Goal: Check status: Check status

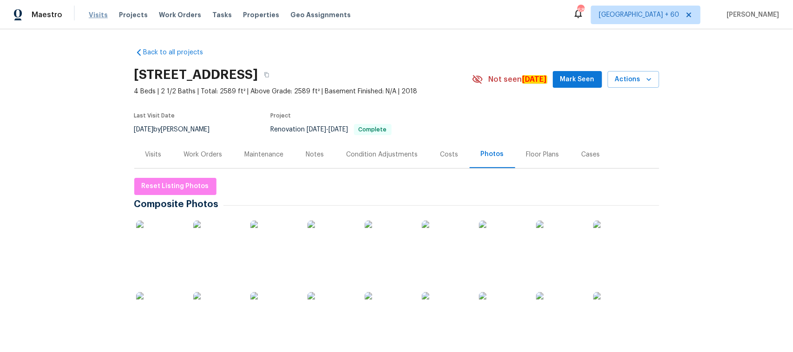
click at [93, 19] on span "Visits" at bounding box center [98, 14] width 19 height 9
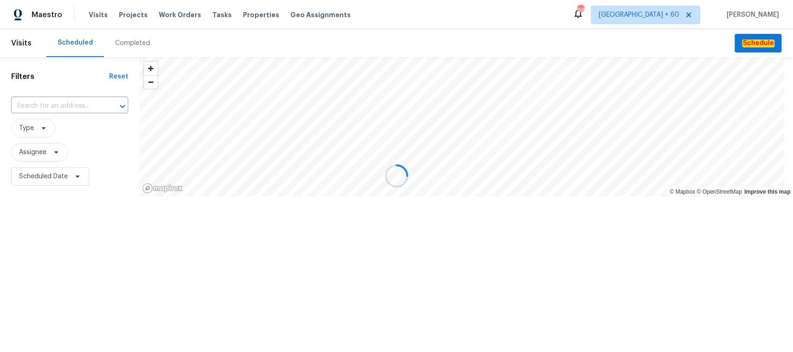
click at [136, 42] on div "Completed" at bounding box center [132, 43] width 35 height 9
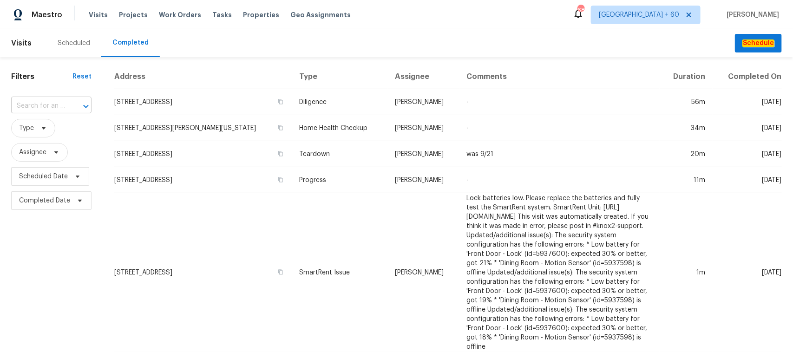
click at [30, 105] on input "text" at bounding box center [38, 106] width 54 height 14
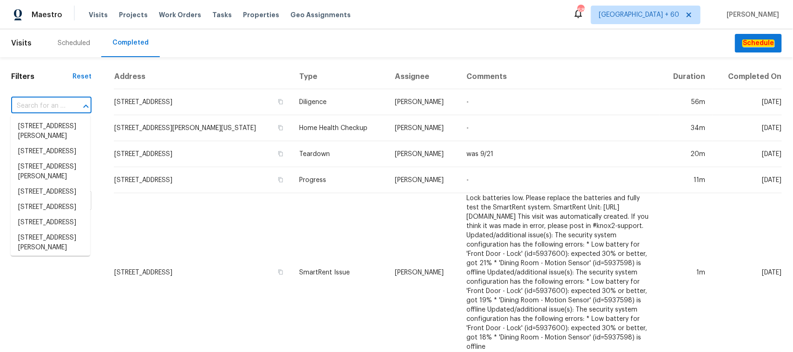
paste input "[STREET_ADDRESS]"
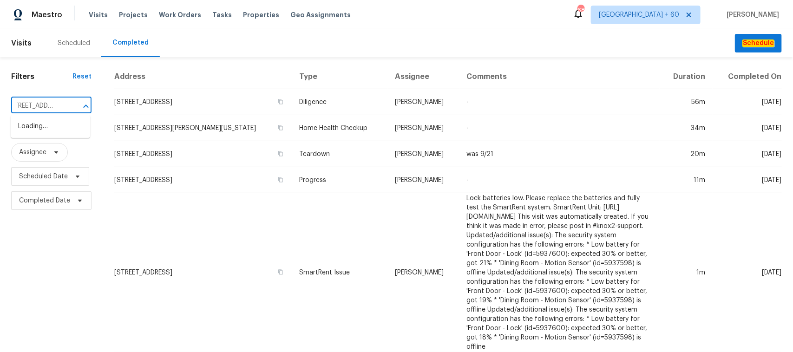
type input "[STREET_ADDRESS]"
click at [31, 131] on li "[STREET_ADDRESS]" at bounding box center [50, 126] width 79 height 15
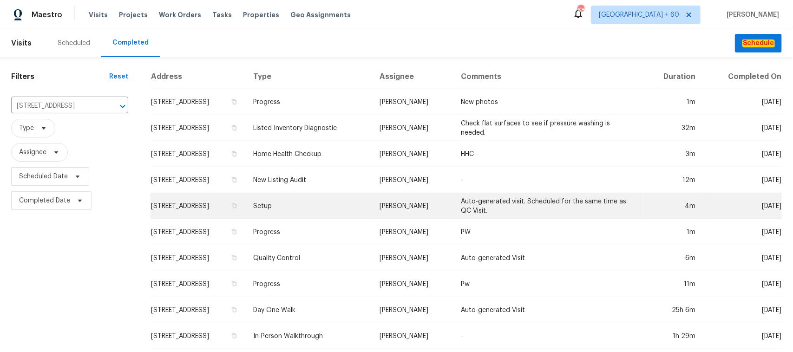
click at [312, 216] on td "Setup" at bounding box center [309, 206] width 126 height 26
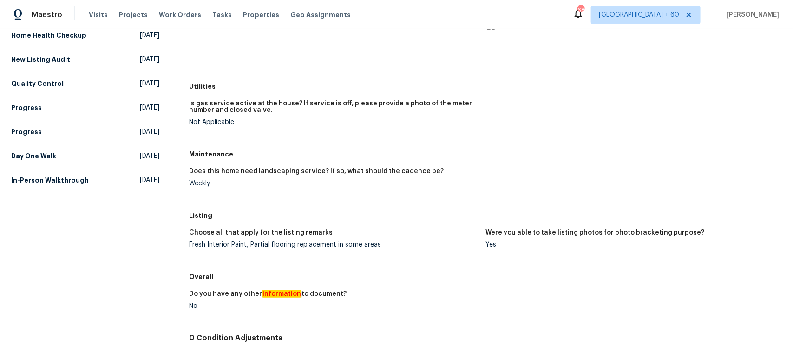
scroll to position [174, 0]
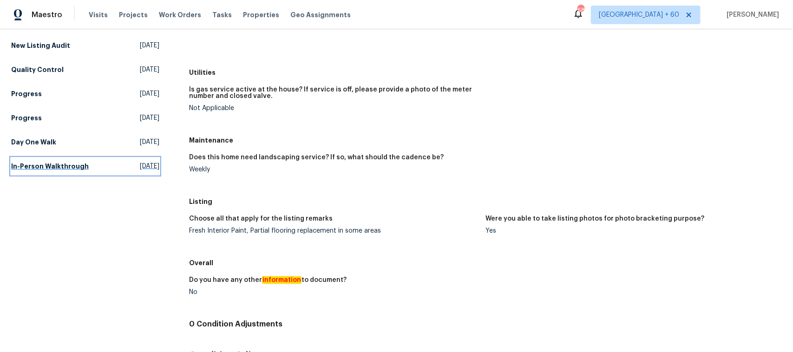
click at [55, 170] on h5 "In-Person Walkthrough" at bounding box center [50, 166] width 78 height 9
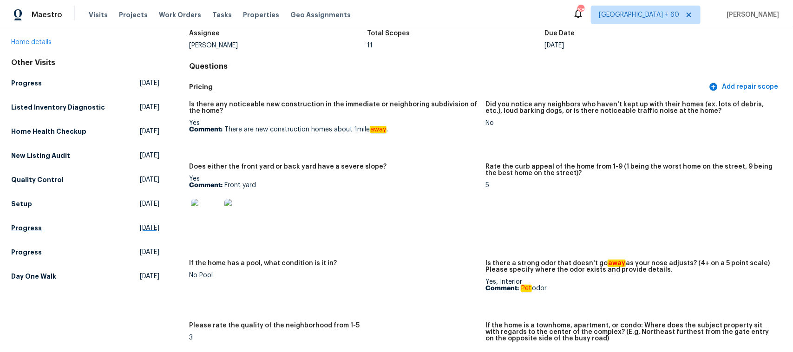
scroll to position [60, 0]
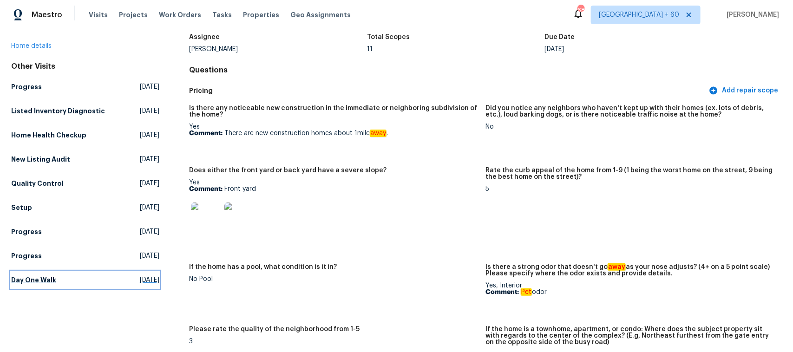
click at [40, 280] on h5 "Day One Walk" at bounding box center [33, 279] width 45 height 9
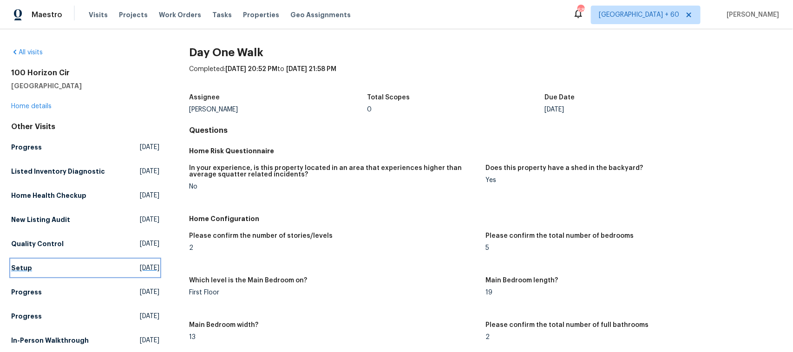
click at [31, 265] on link "Setup [DATE]" at bounding box center [85, 268] width 148 height 17
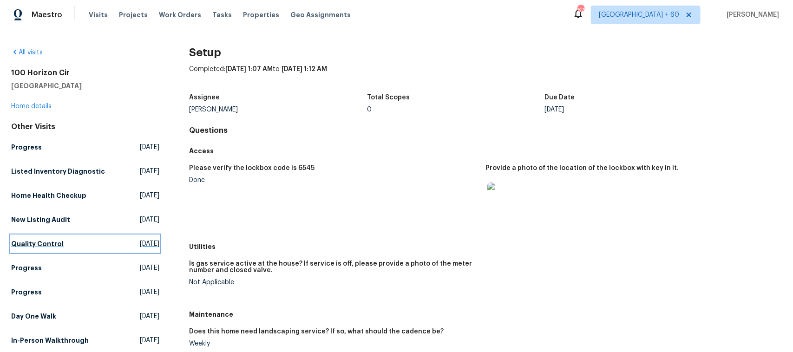
click at [33, 242] on h5 "Quality Control" at bounding box center [37, 243] width 52 height 9
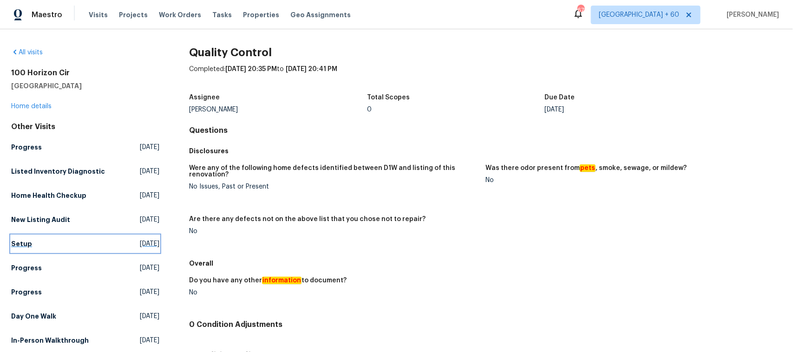
click at [28, 248] on h5 "Setup" at bounding box center [21, 243] width 21 height 9
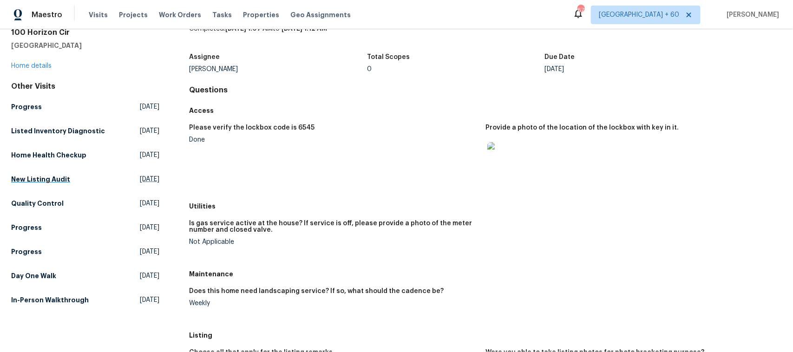
scroll to position [116, 0]
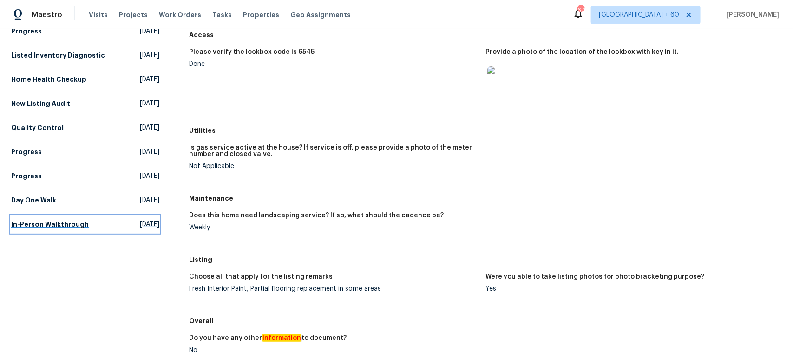
click at [47, 218] on link "In-Person Walkthrough [DATE]" at bounding box center [85, 224] width 148 height 17
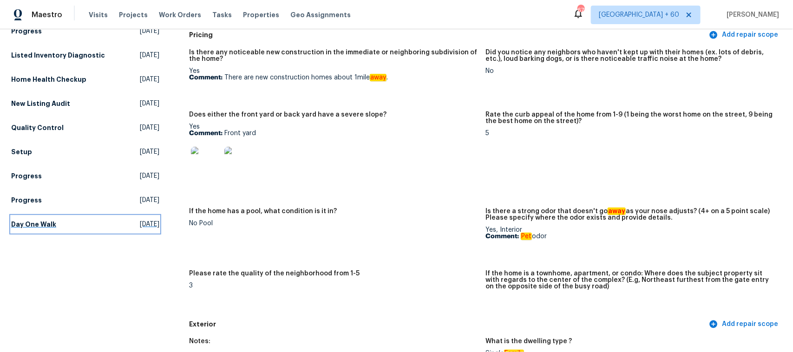
click at [32, 223] on h5 "Day One Walk" at bounding box center [33, 224] width 45 height 9
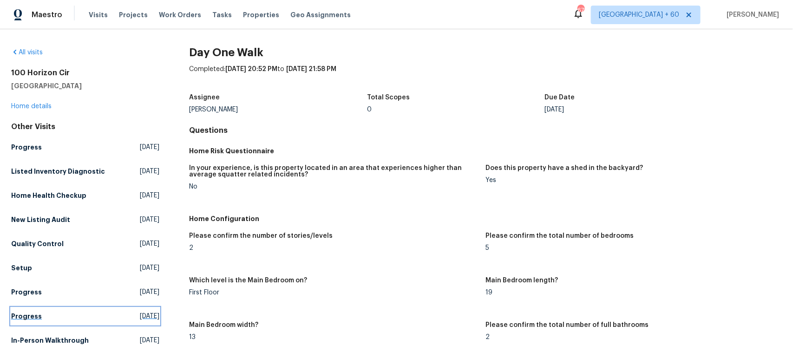
click at [24, 319] on h5 "Progress" at bounding box center [26, 316] width 31 height 9
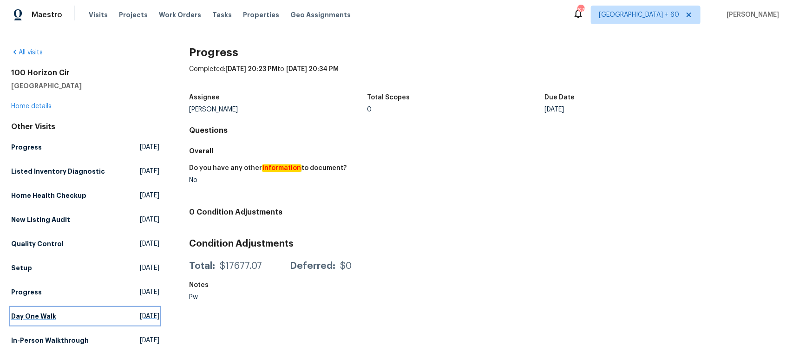
click at [28, 313] on h5 "Day One Walk" at bounding box center [33, 316] width 45 height 9
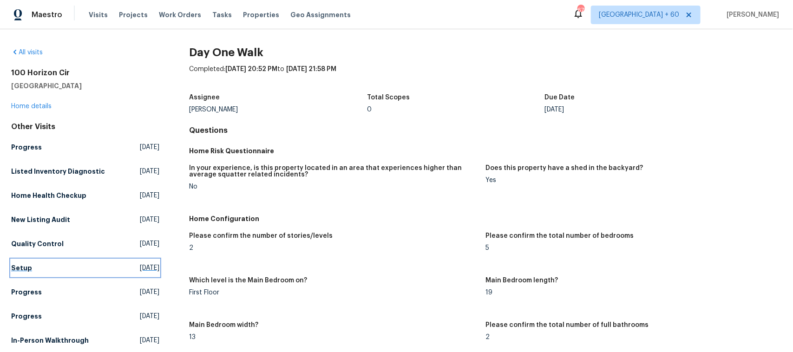
click at [23, 268] on h5 "Setup" at bounding box center [21, 267] width 21 height 9
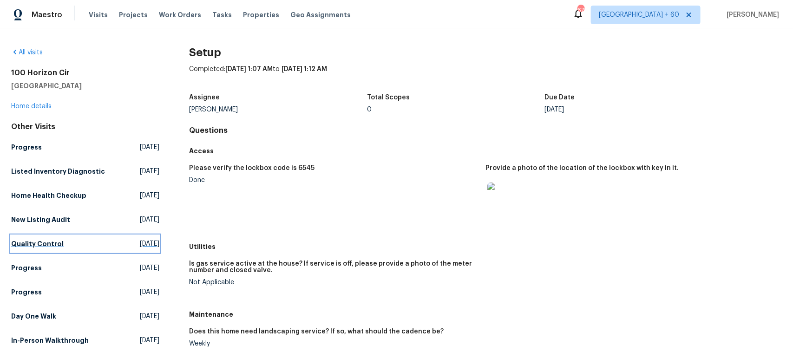
click at [36, 247] on h5 "Quality Control" at bounding box center [37, 243] width 52 height 9
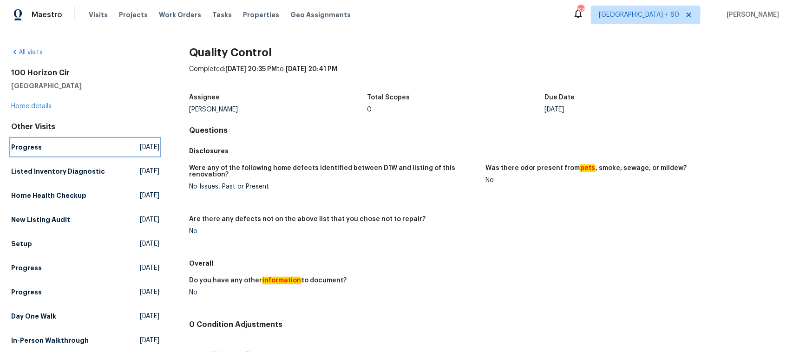
drag, startPoint x: 35, startPoint y: 147, endPoint x: 52, endPoint y: 145, distance: 17.7
click at [35, 147] on h5 "Progress" at bounding box center [26, 147] width 31 height 9
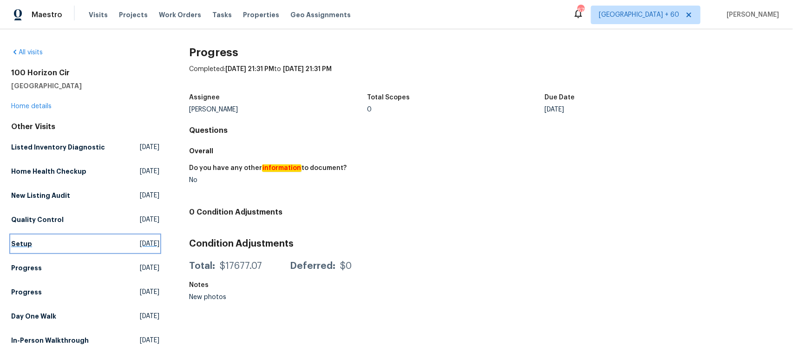
click at [20, 241] on h5 "Setup" at bounding box center [21, 243] width 21 height 9
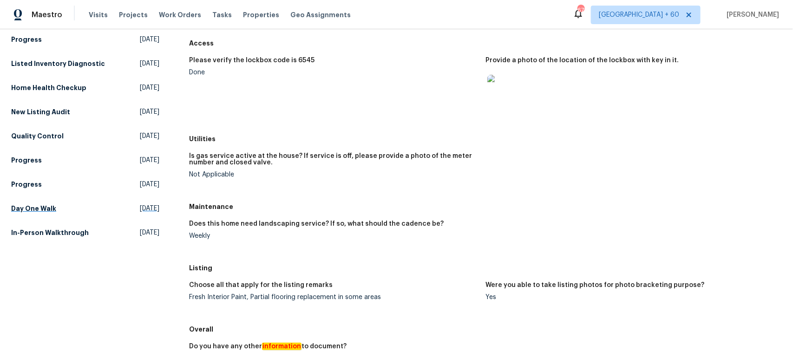
scroll to position [116, 0]
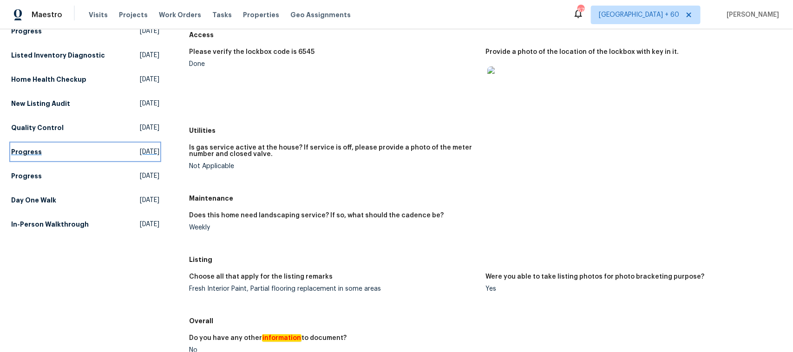
click at [30, 151] on h5 "Progress" at bounding box center [26, 151] width 31 height 9
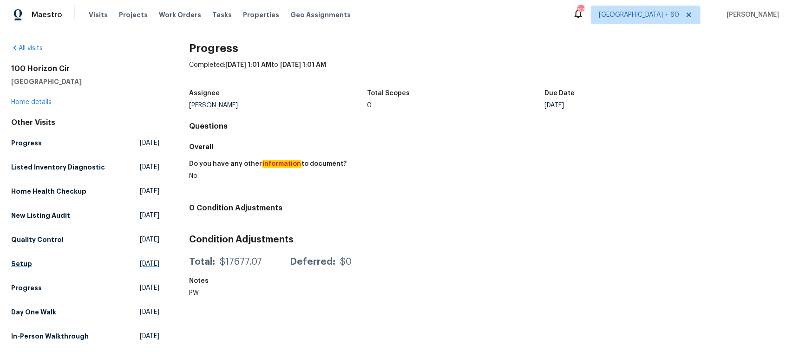
scroll to position [13, 0]
click at [19, 307] on h5 "Day One Walk" at bounding box center [33, 311] width 45 height 9
